Goal: Check status: Check status

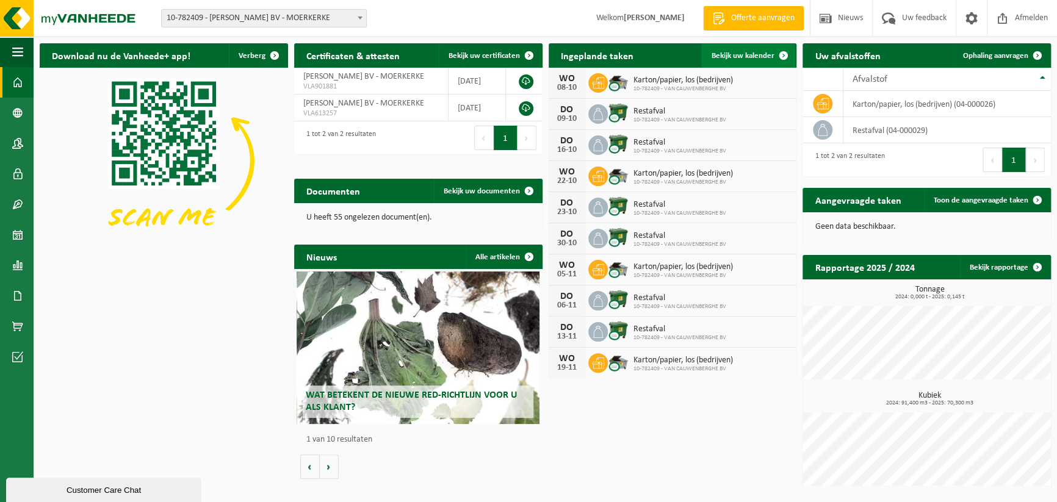
click at [759, 57] on span "Bekijk uw kalender" at bounding box center [742, 56] width 63 height 8
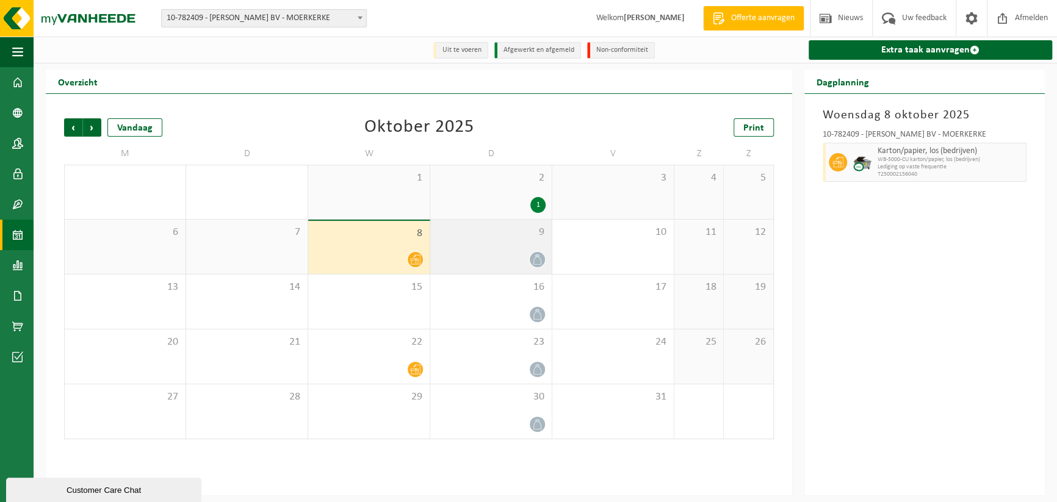
click at [485, 251] on div "9" at bounding box center [490, 247] width 121 height 54
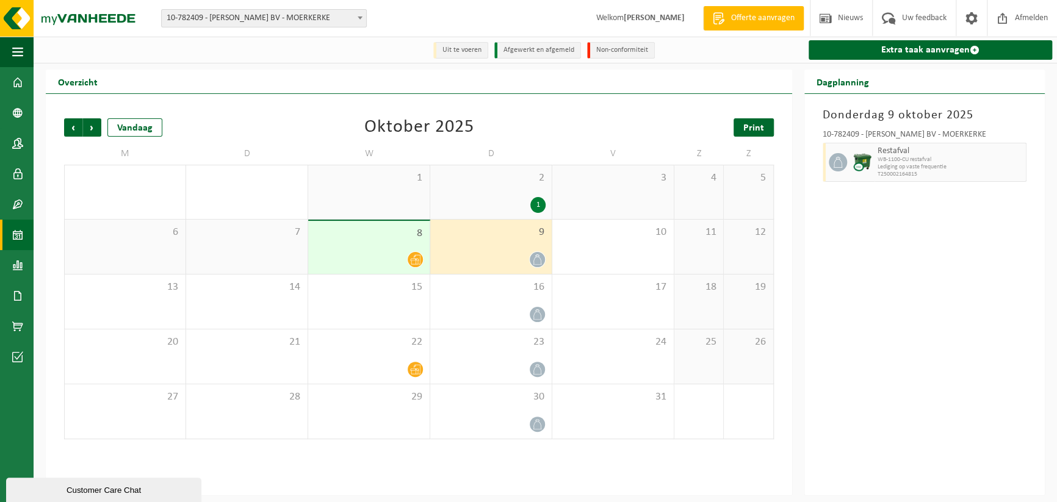
click at [748, 128] on span "Print" at bounding box center [753, 128] width 21 height 10
click at [89, 132] on span "Volgende" at bounding box center [92, 127] width 18 height 18
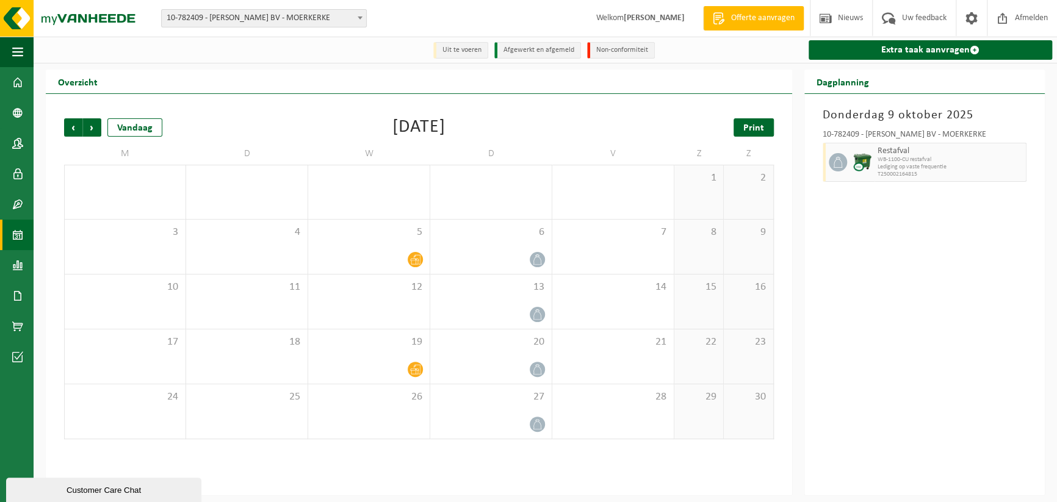
click at [753, 129] on span "Print" at bounding box center [753, 128] width 21 height 10
